Goal: Task Accomplishment & Management: Manage account settings

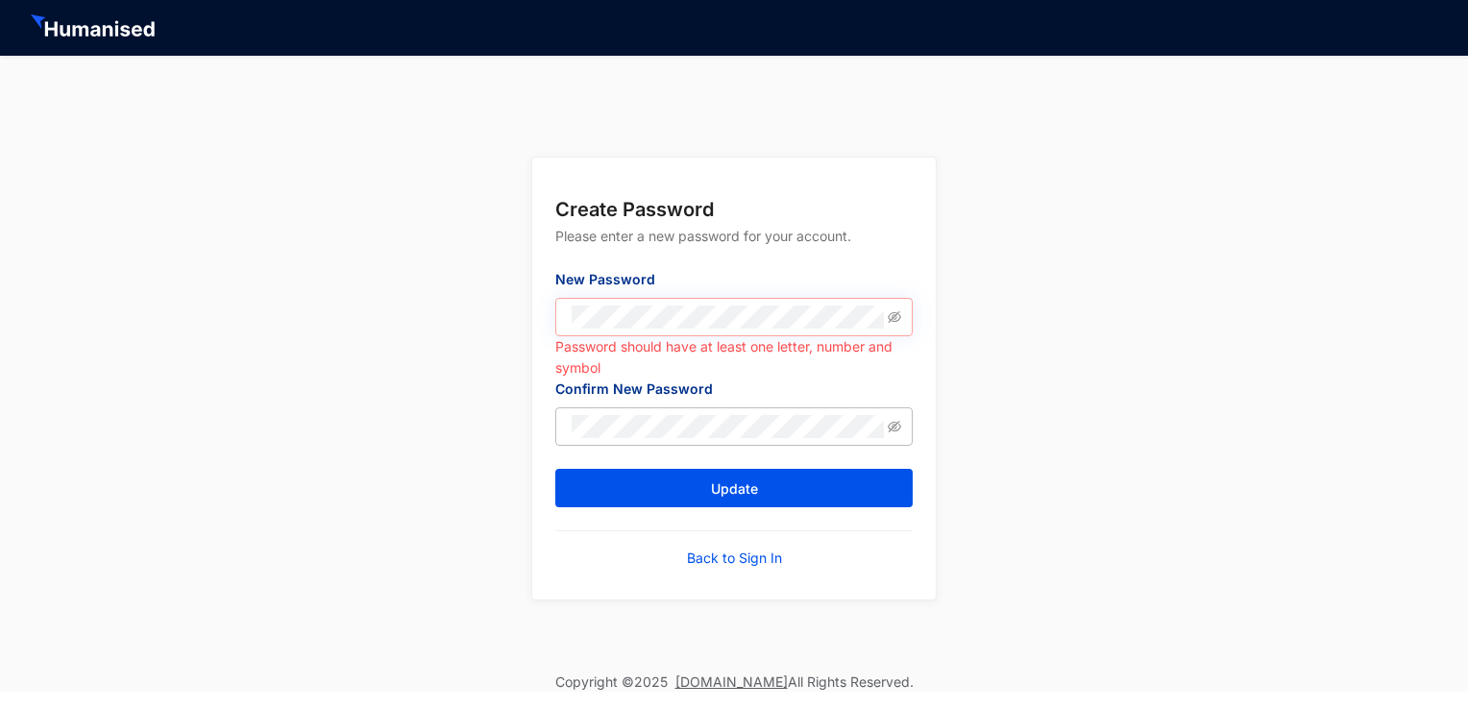
click at [901, 313] on span at bounding box center [733, 317] width 357 height 38
click at [895, 316] on icon "eye-invisible" at bounding box center [894, 317] width 13 height 12
click at [446, 347] on div "Create Password Please enter a new password for your account. New Password Pass…" at bounding box center [734, 364] width 1468 height 617
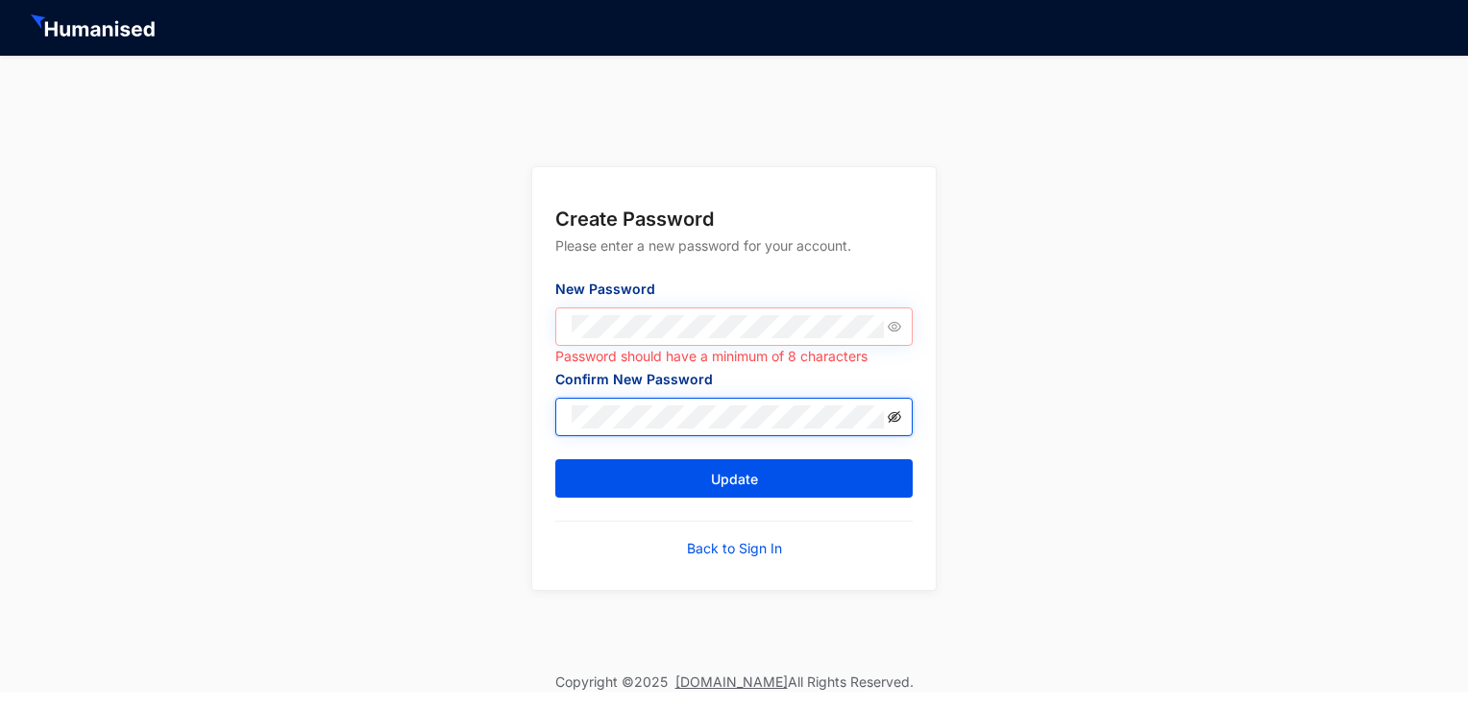
click at [898, 417] on icon "eye-invisible" at bounding box center [894, 416] width 13 height 13
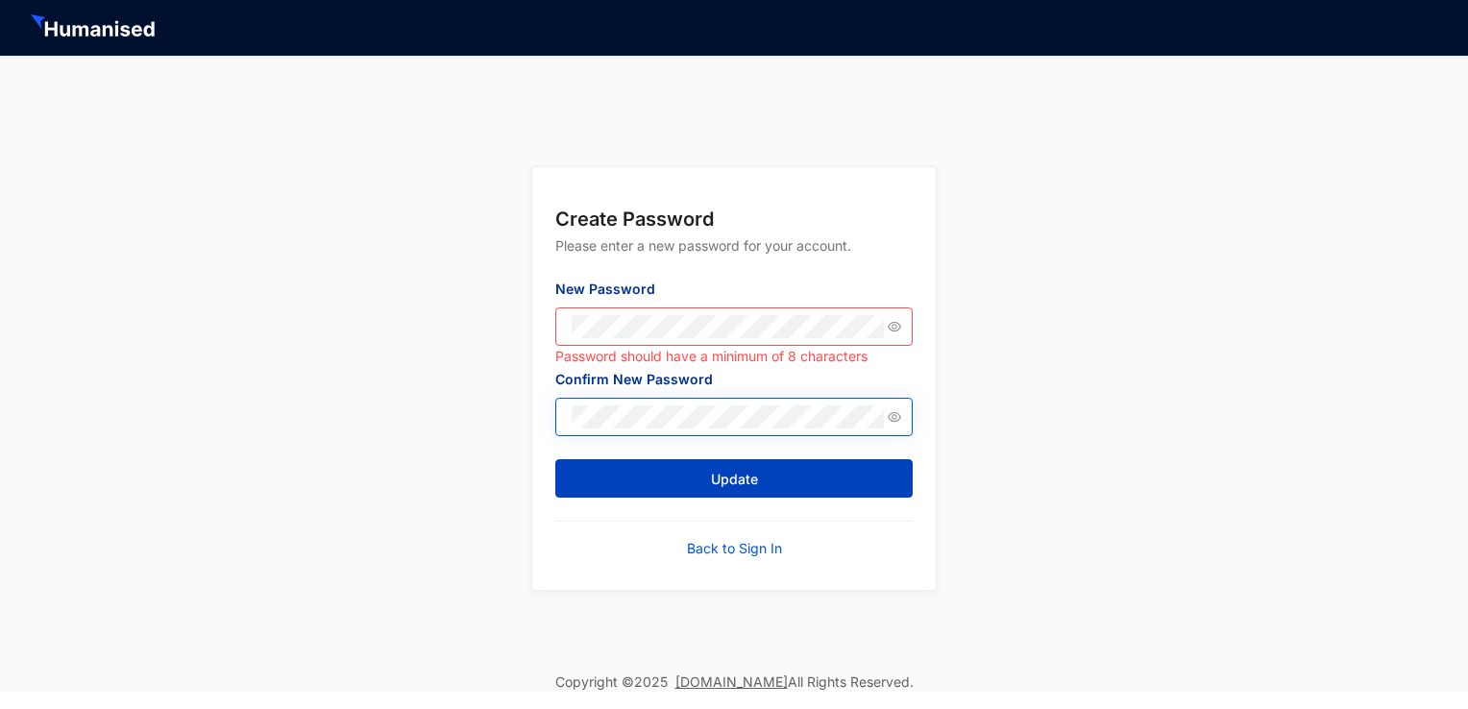
click at [696, 470] on button "Update" at bounding box center [733, 478] width 357 height 38
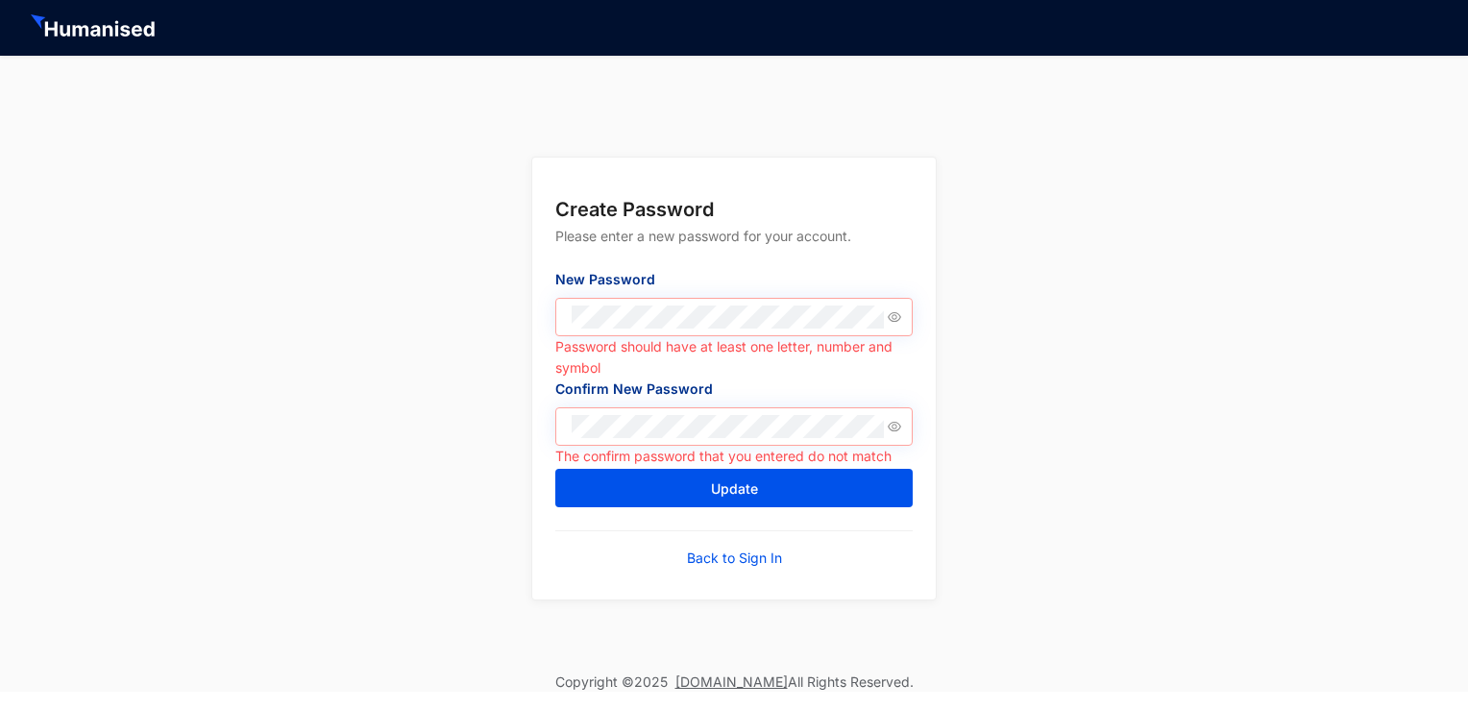
click at [651, 305] on span at bounding box center [733, 317] width 357 height 38
click at [638, 440] on span at bounding box center [733, 426] width 357 height 38
click at [327, 346] on div "Create Password Please enter a new password for your account. New Password Pass…" at bounding box center [734, 364] width 1468 height 617
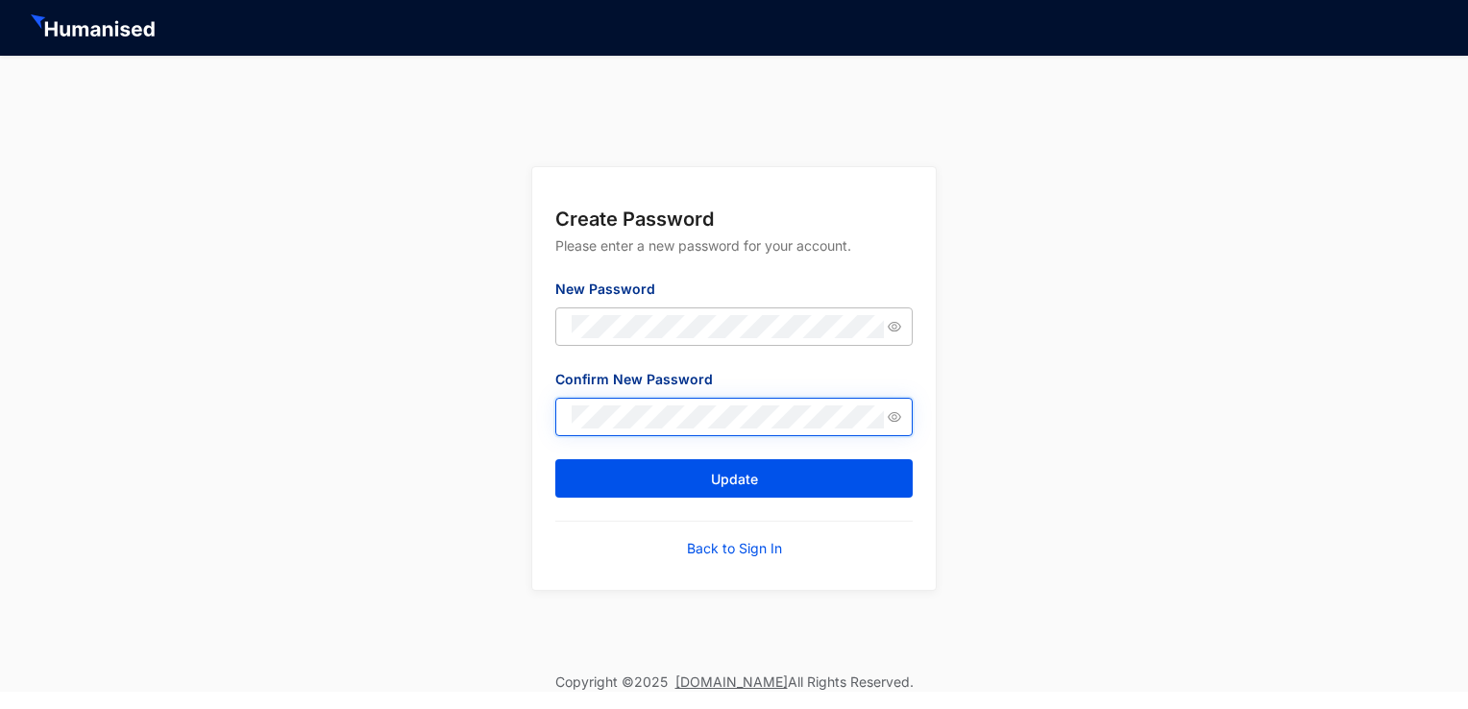
click at [555, 459] on button "Update" at bounding box center [733, 478] width 357 height 38
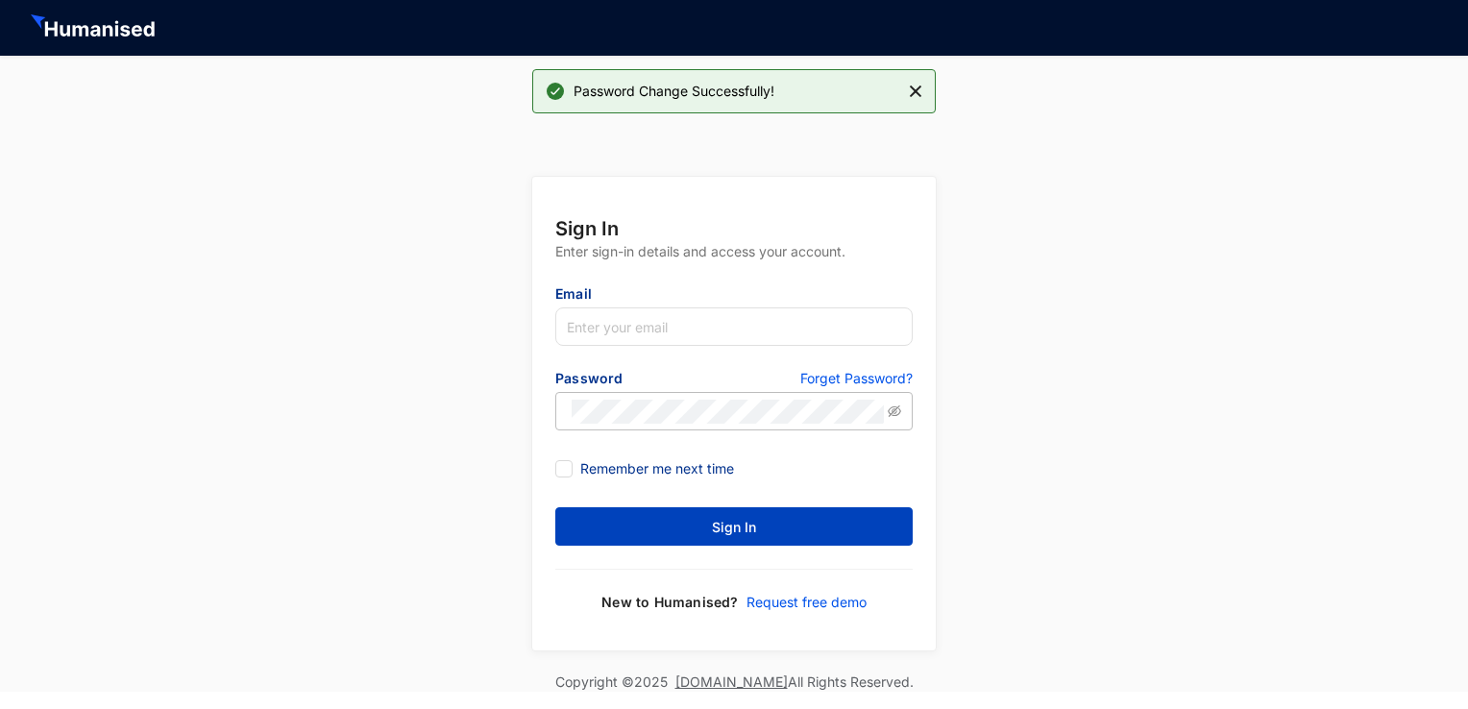
click at [833, 528] on button "Sign In" at bounding box center [733, 526] width 357 height 38
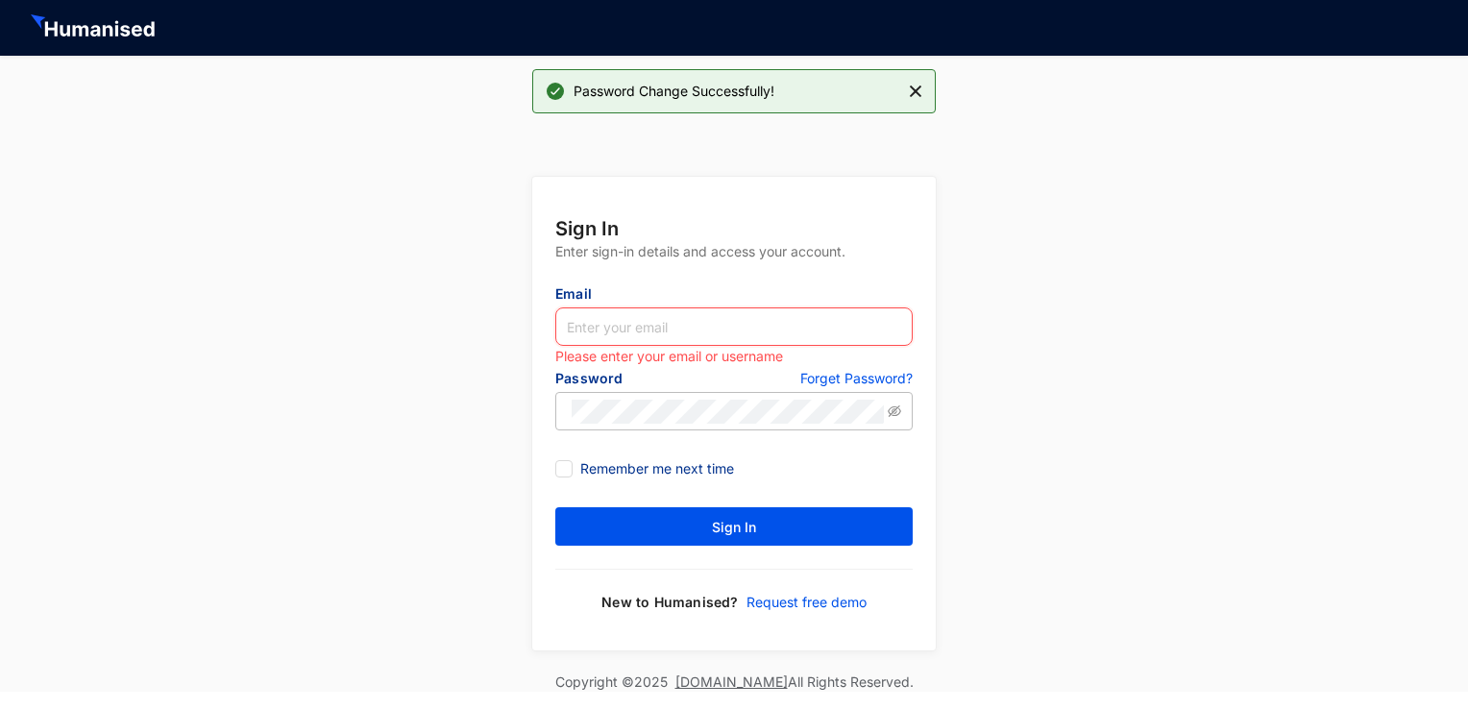
click at [616, 330] on input "text" at bounding box center [733, 326] width 357 height 38
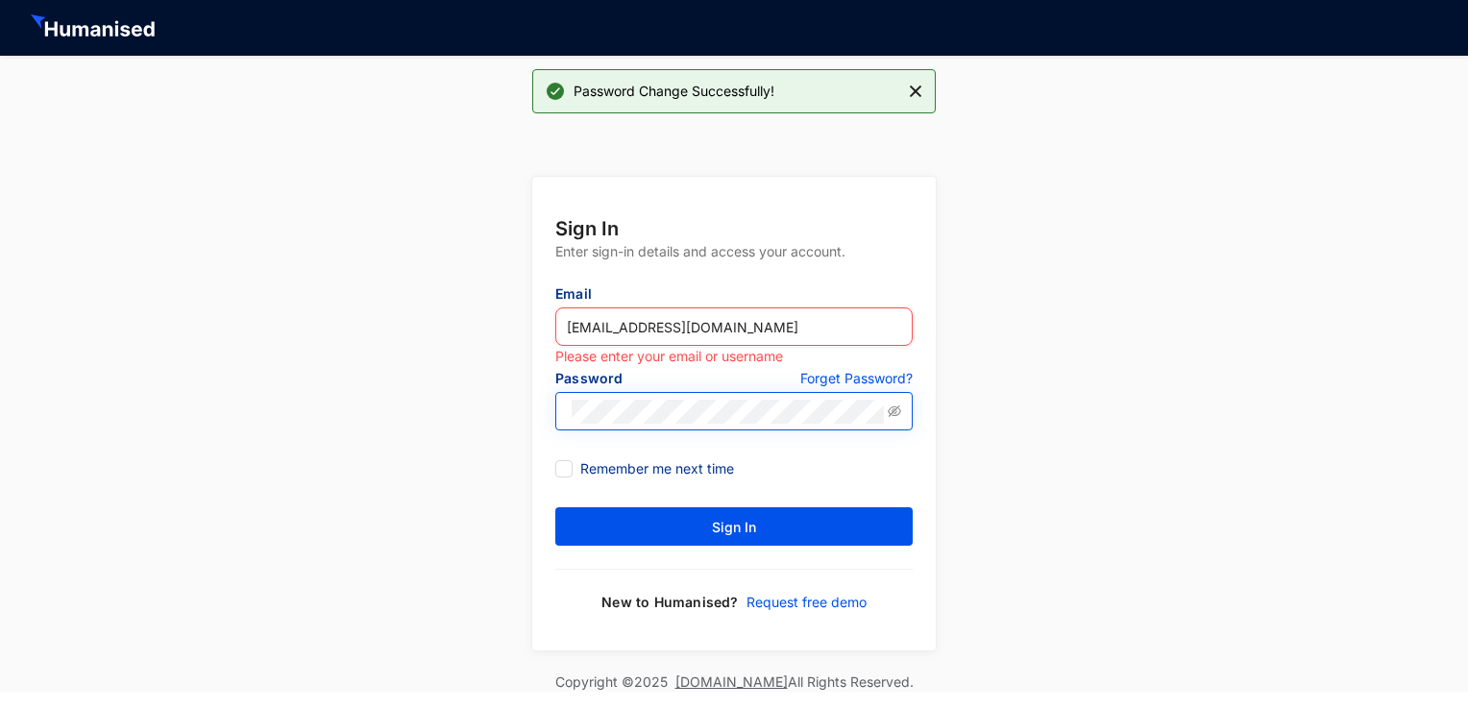
type input "[EMAIL_ADDRESS][DOMAIN_NAME]"
click at [887, 416] on span at bounding box center [733, 411] width 357 height 38
click at [888, 413] on icon "eye-invisible" at bounding box center [894, 410] width 13 height 13
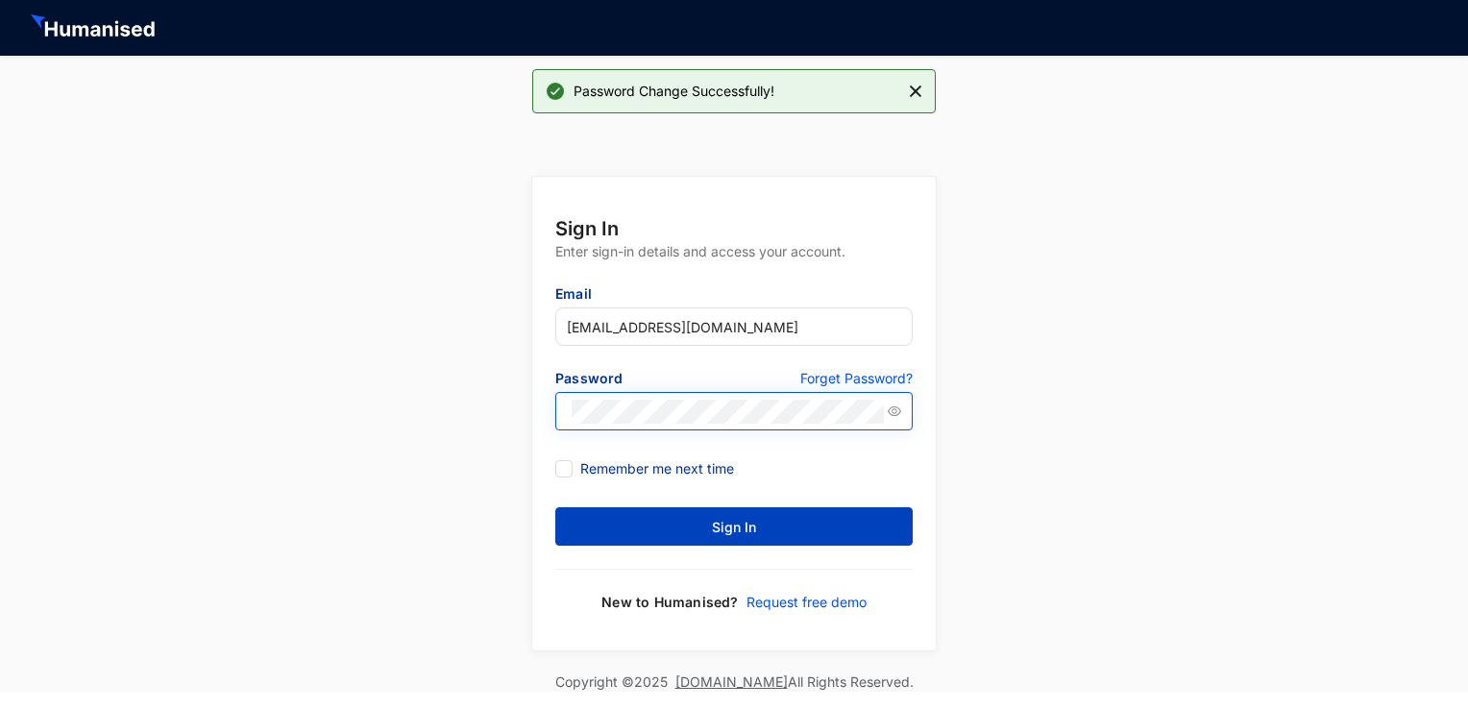
click at [735, 526] on span "Sign In" at bounding box center [734, 527] width 44 height 19
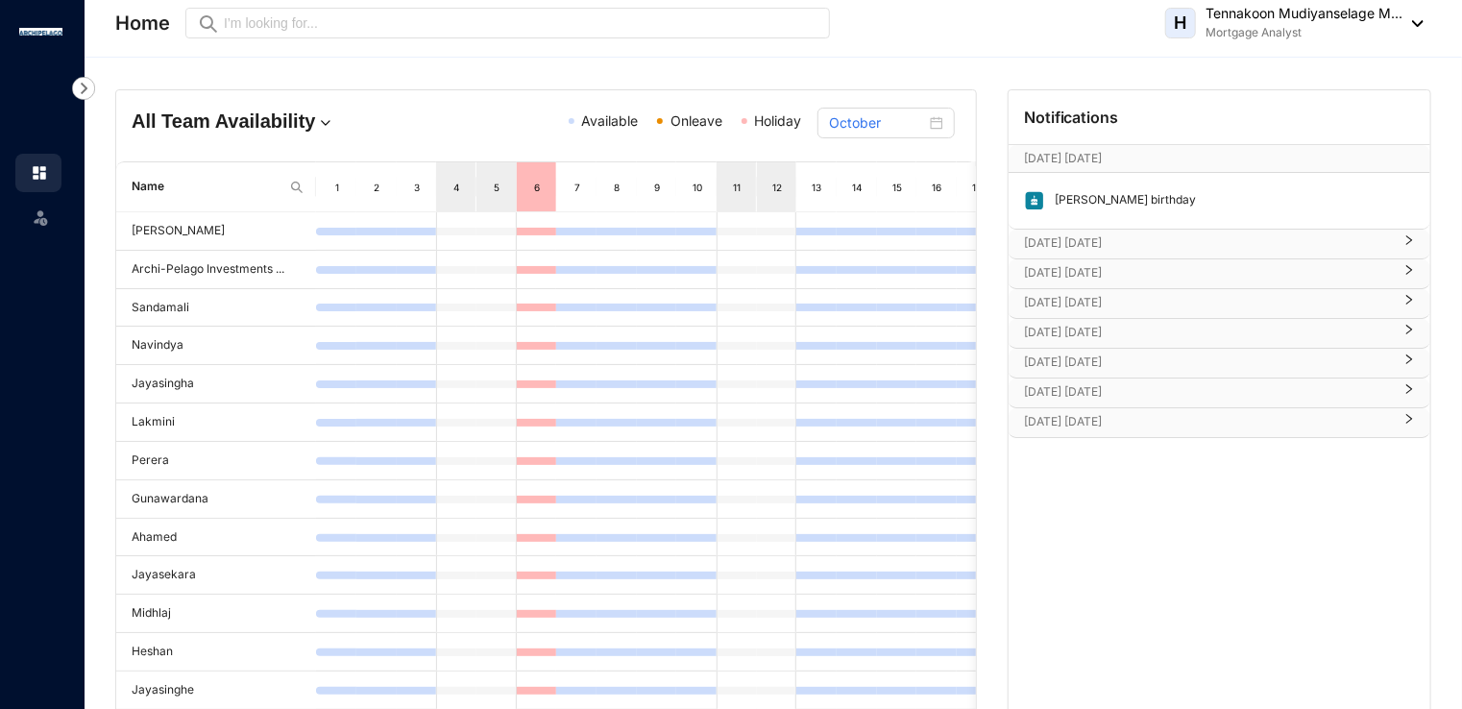
click at [1132, 240] on p "[DATE] [DATE]" at bounding box center [1208, 242] width 368 height 19
click at [1109, 327] on p "[DATE] [DATE]" at bounding box center [1208, 329] width 368 height 19
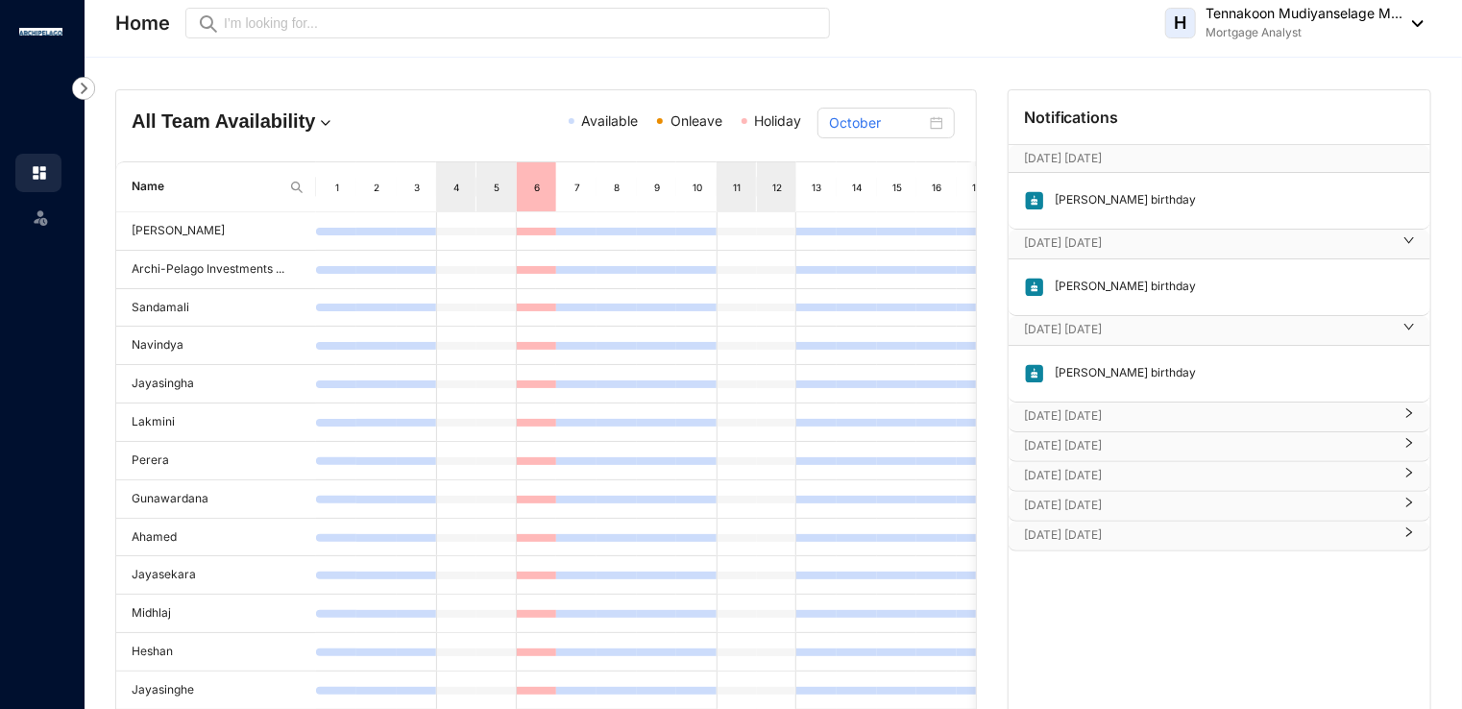
click at [1079, 417] on p "[DATE] [DATE]" at bounding box center [1208, 415] width 368 height 19
click at [1056, 497] on p "[DATE] [DATE]" at bounding box center [1208, 502] width 368 height 19
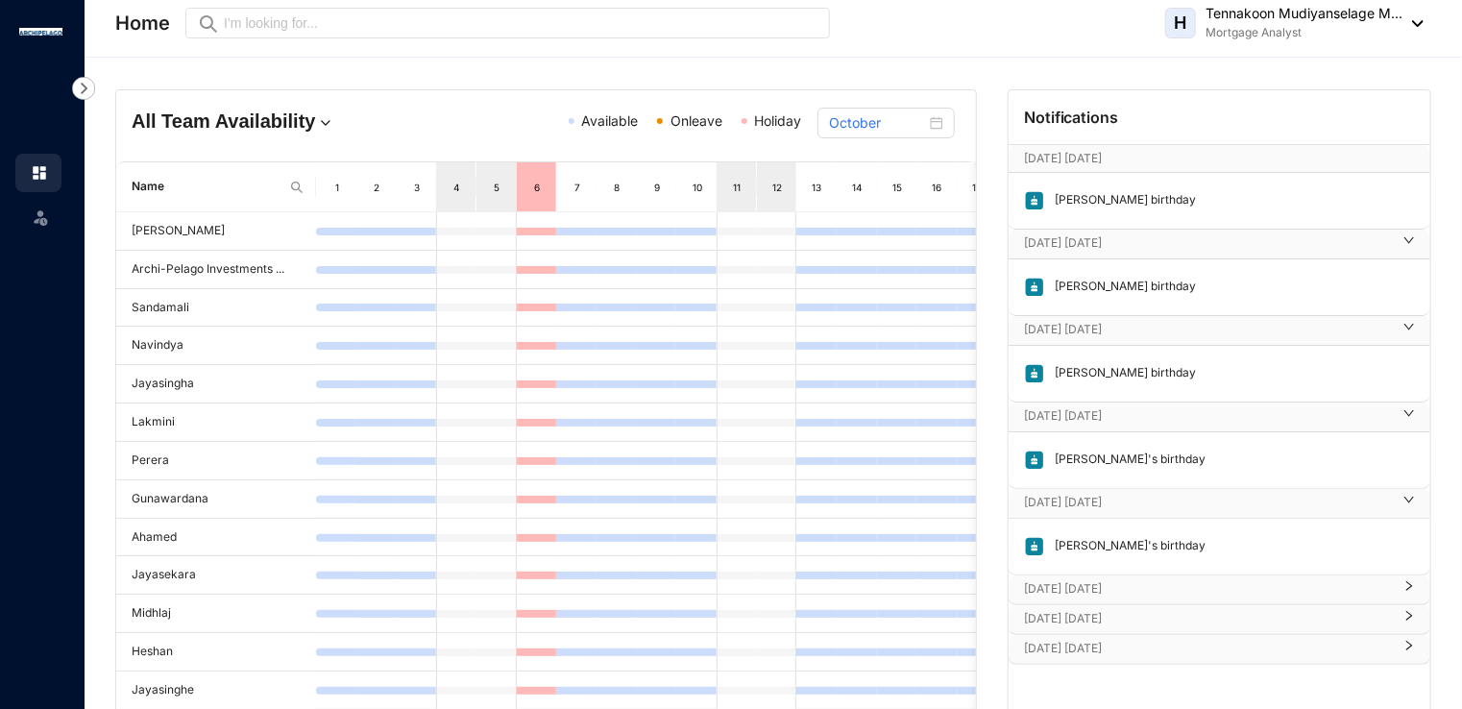
click at [1051, 586] on p "[DATE] [DATE]" at bounding box center [1208, 588] width 368 height 19
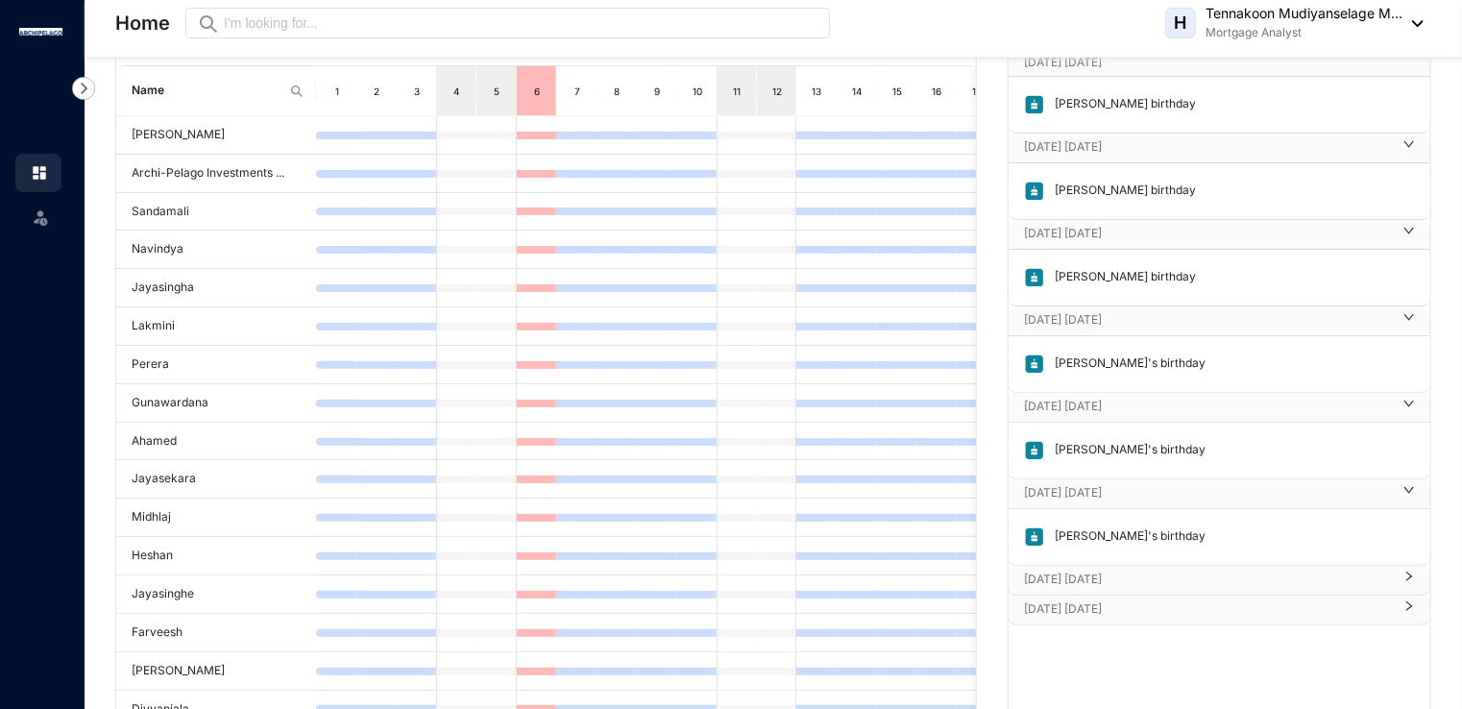
scroll to position [192, 0]
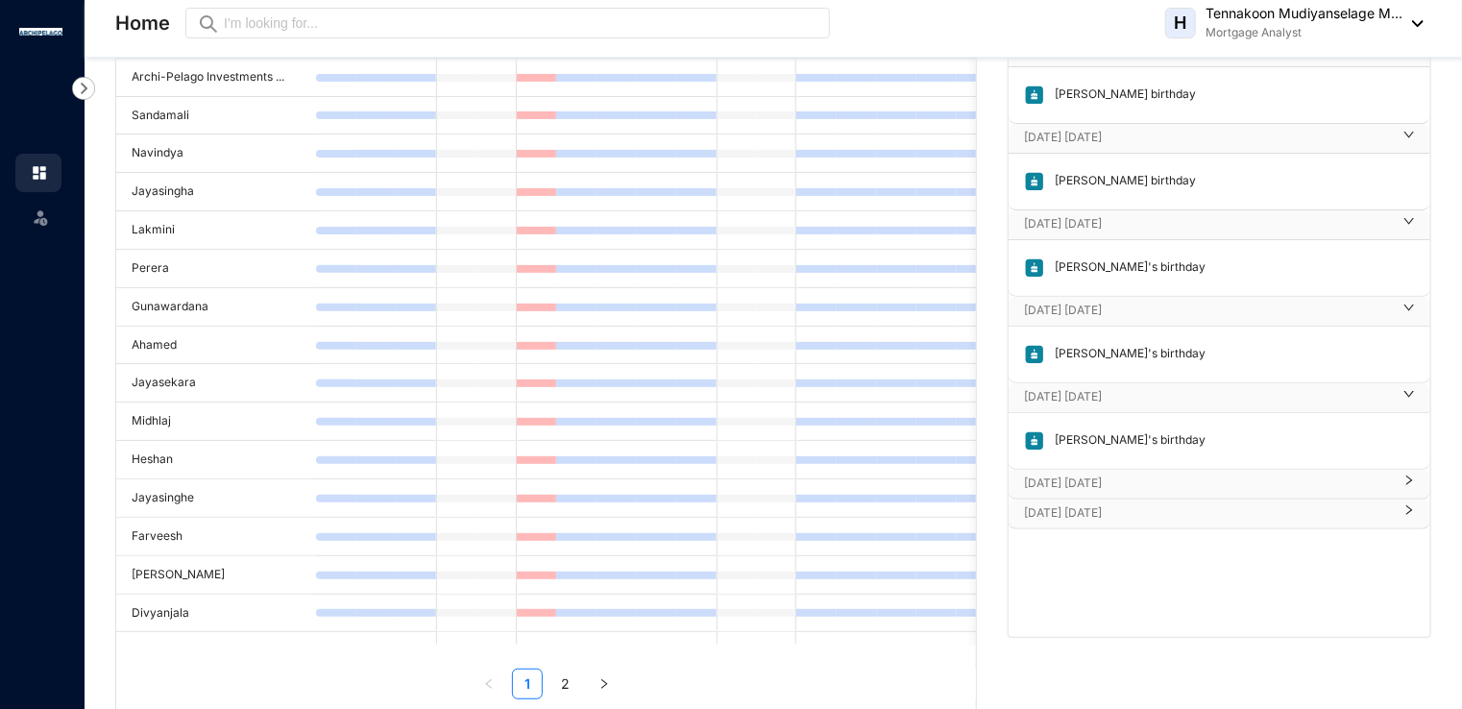
click at [1086, 477] on p "[DATE] [DATE]" at bounding box center [1208, 483] width 368 height 19
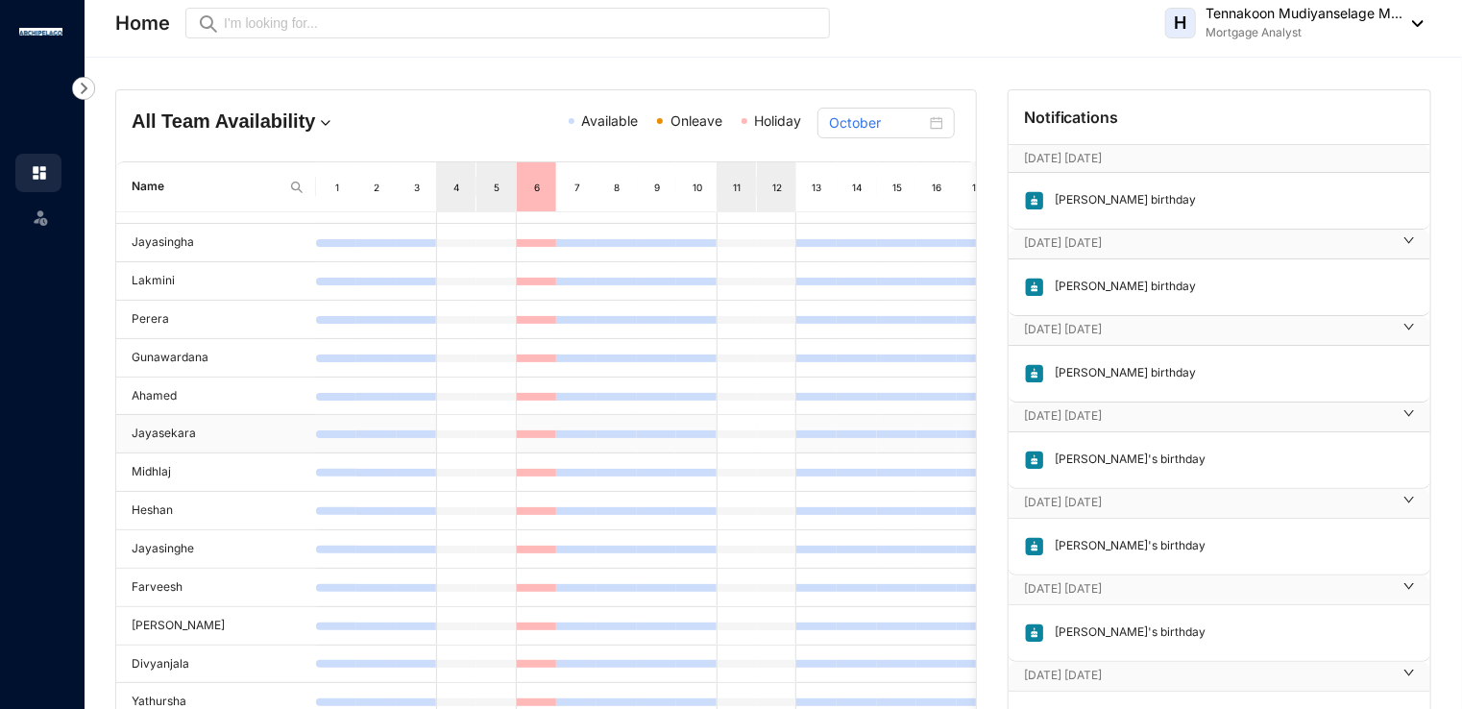
scroll to position [0, 0]
